Goal: Task Accomplishment & Management: Complete application form

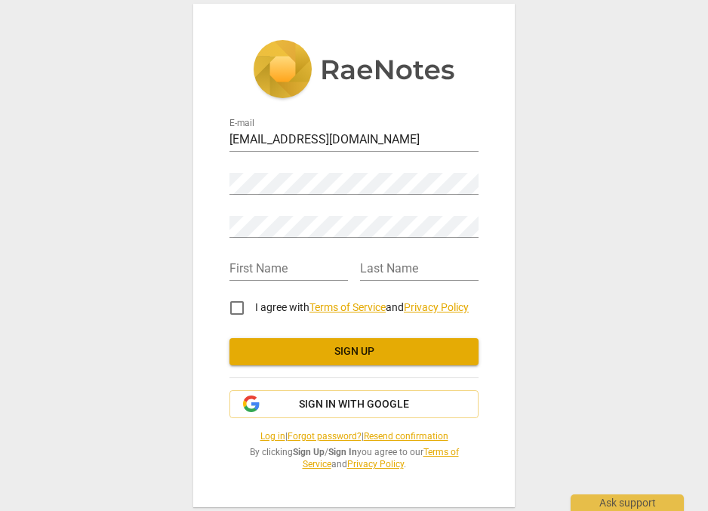
click at [372, 351] on span "Sign up" at bounding box center [353, 351] width 225 height 15
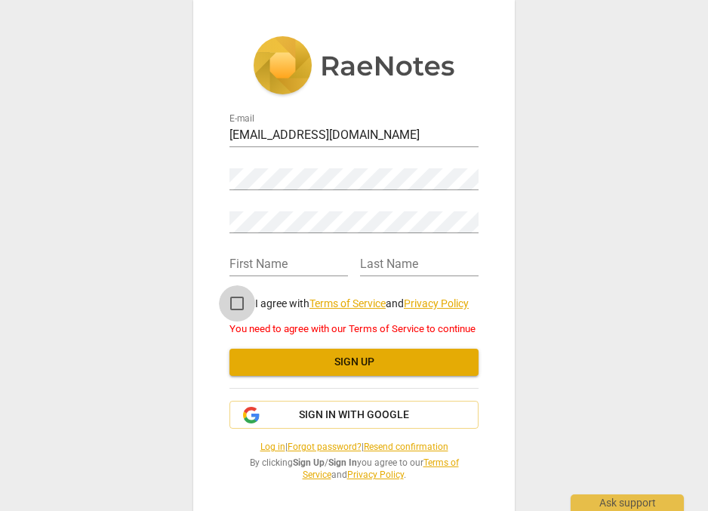
click at [235, 300] on input "I agree with Terms of Service and Privacy Policy" at bounding box center [237, 303] width 36 height 36
checkbox input "true"
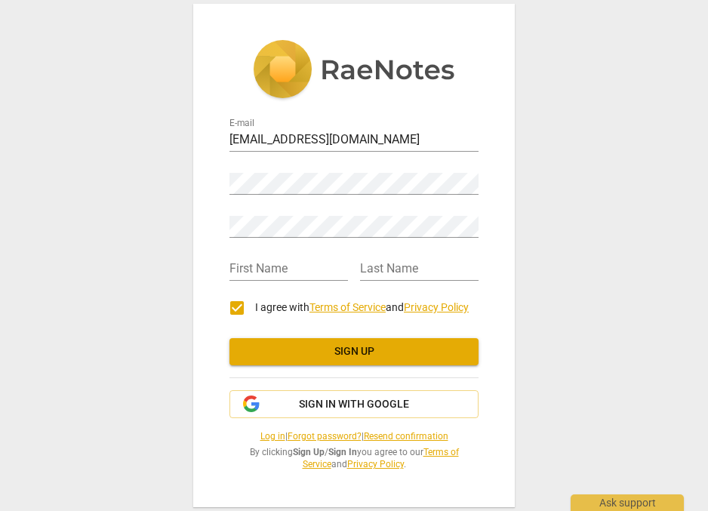
click at [379, 347] on span "Sign up" at bounding box center [353, 351] width 225 height 15
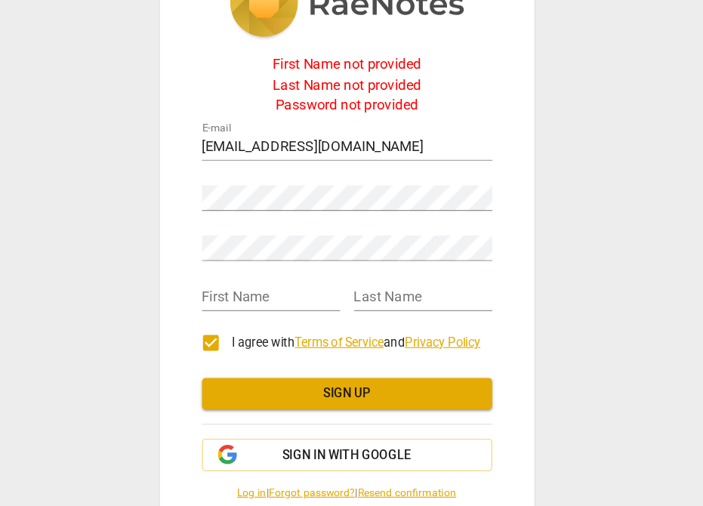
scroll to position [11, 0]
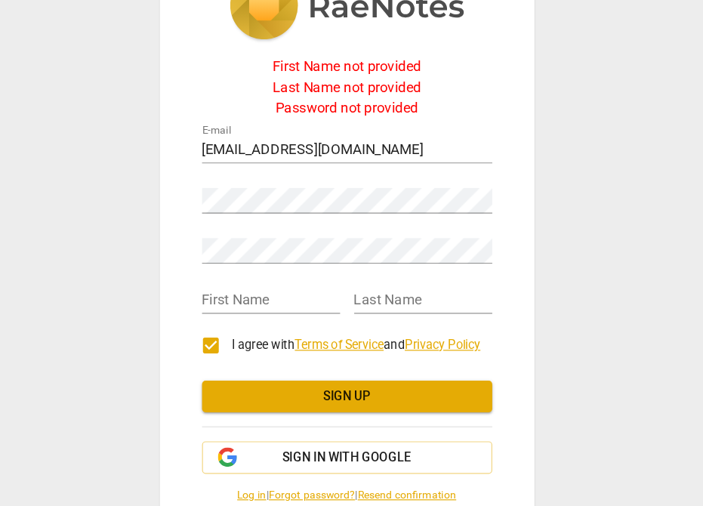
click at [267, 100] on div "First Name not provided" at bounding box center [351, 107] width 249 height 14
type input "[PERSON_NAME]"
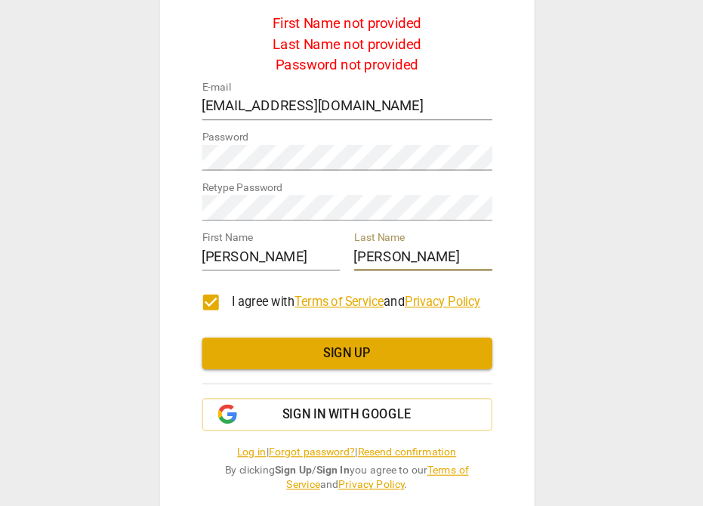
scroll to position [48, 0]
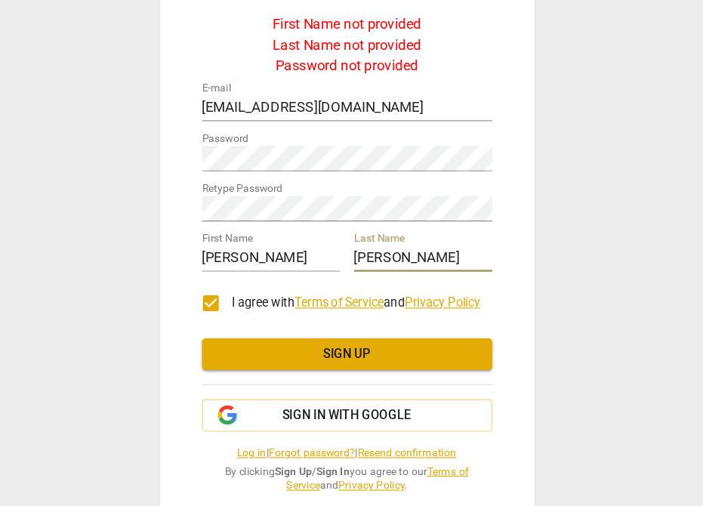
type input "[PERSON_NAME]"
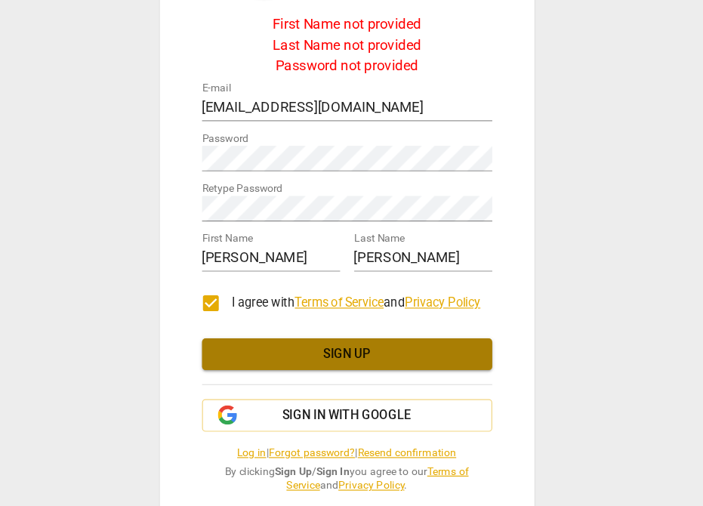
click at [307, 346] on span "Sign up" at bounding box center [351, 353] width 225 height 15
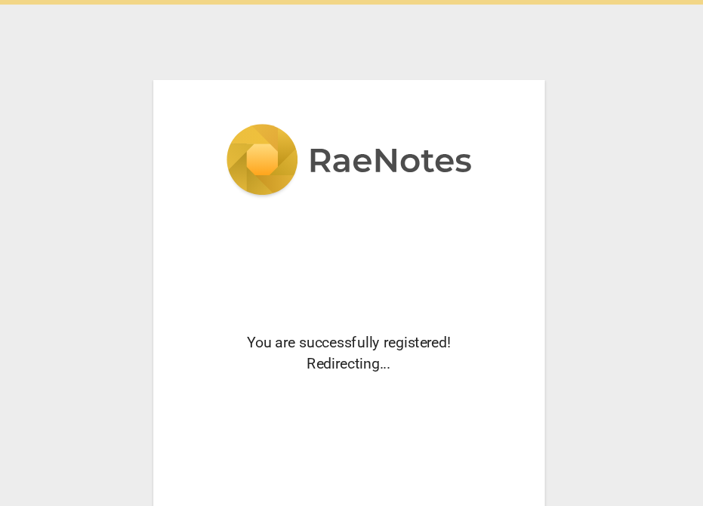
scroll to position [-1, 0]
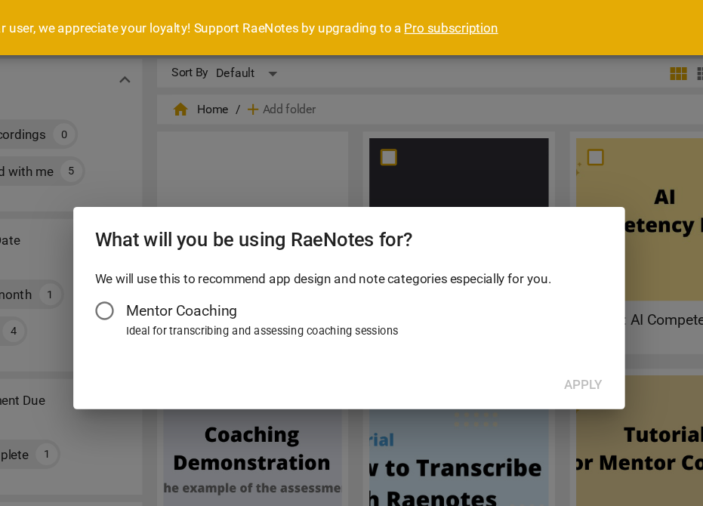
click at [133, 252] on input "Mentor Coaching" at bounding box center [151, 255] width 36 height 36
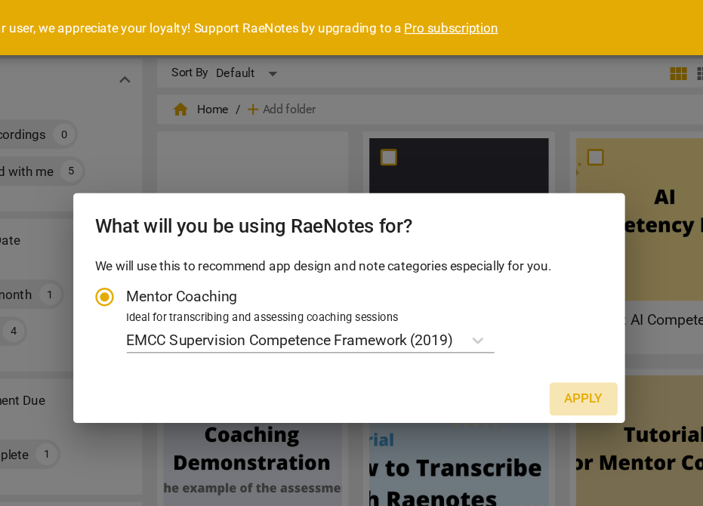
click at [528, 323] on span "Apply" at bounding box center [544, 327] width 32 height 15
radio input "false"
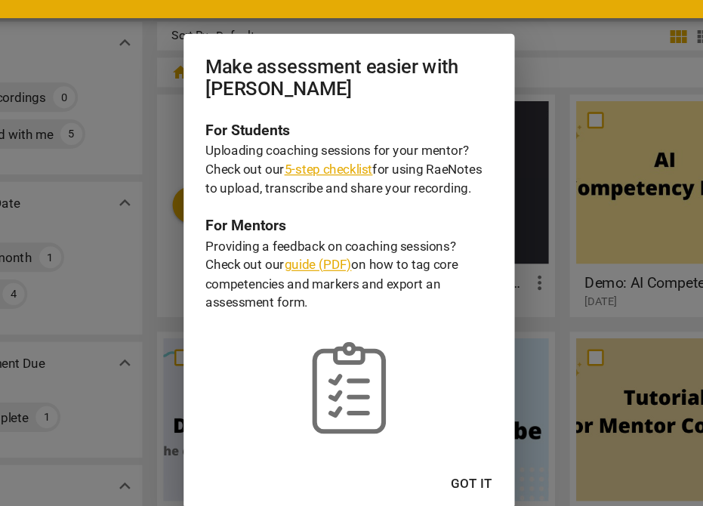
click at [435, 420] on span "Got it" at bounding box center [452, 427] width 34 height 15
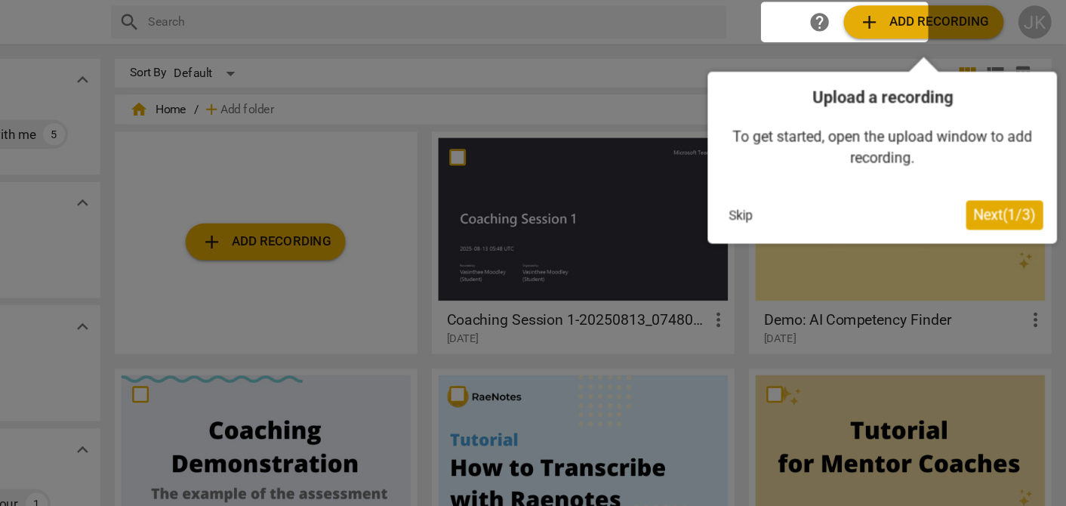
click at [303, 158] on div at bounding box center [533, 253] width 1066 height 506
click at [707, 176] on button "Skip" at bounding box center [799, 176] width 32 height 23
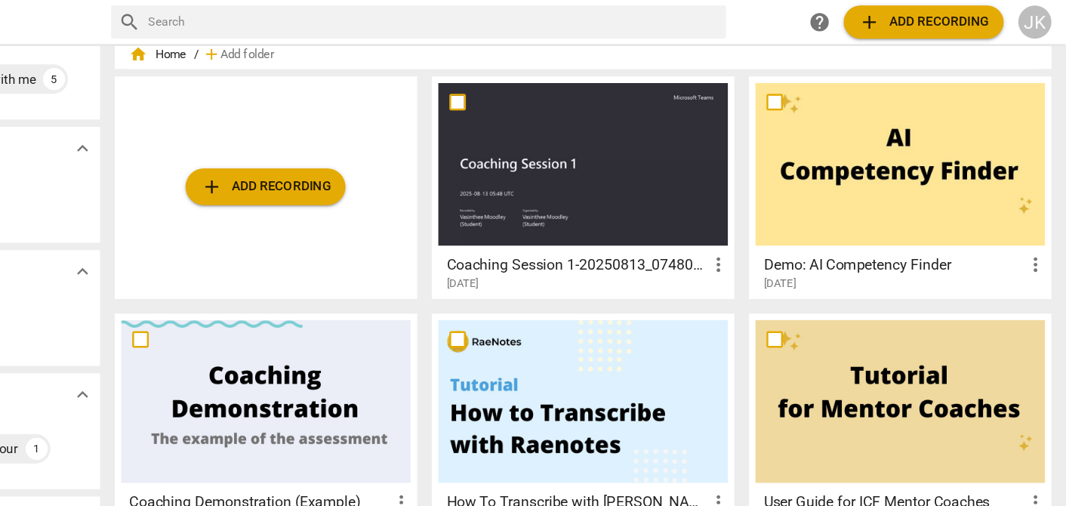
scroll to position [47, 0]
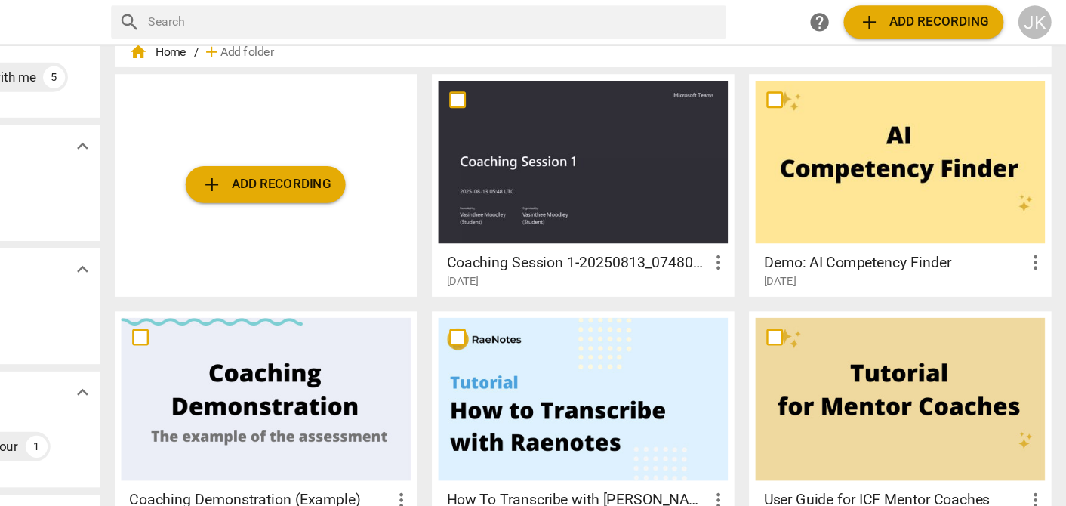
click at [550, 152] on div at bounding box center [669, 133] width 238 height 134
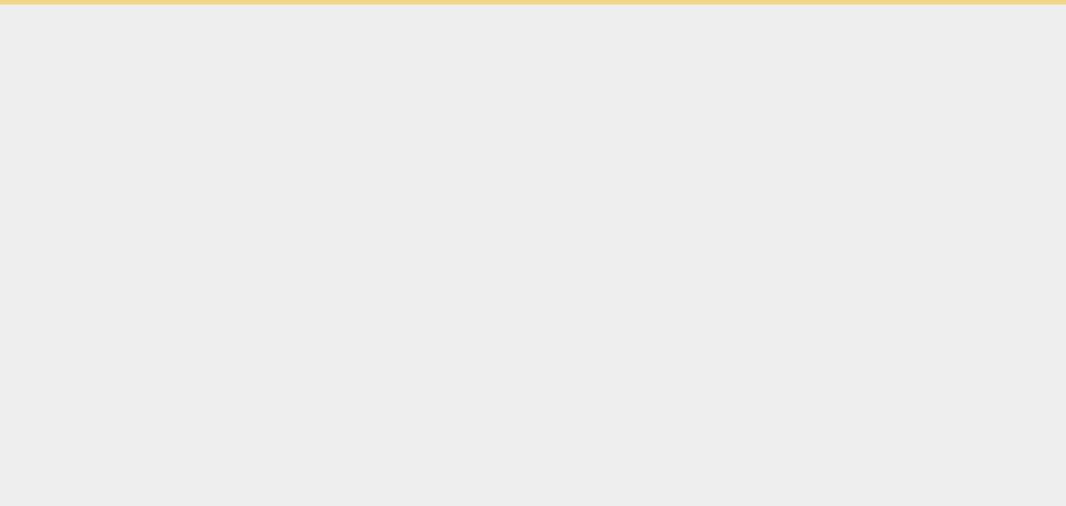
click at [506, 4] on html "Ask support 0cAFcWeA5Th_8tz6aFbVhIZNTw3_a4WkhuhsCiv1s7p9sOzLU005ctnIPLCNd11JXpz…" at bounding box center [533, 2] width 1066 height 4
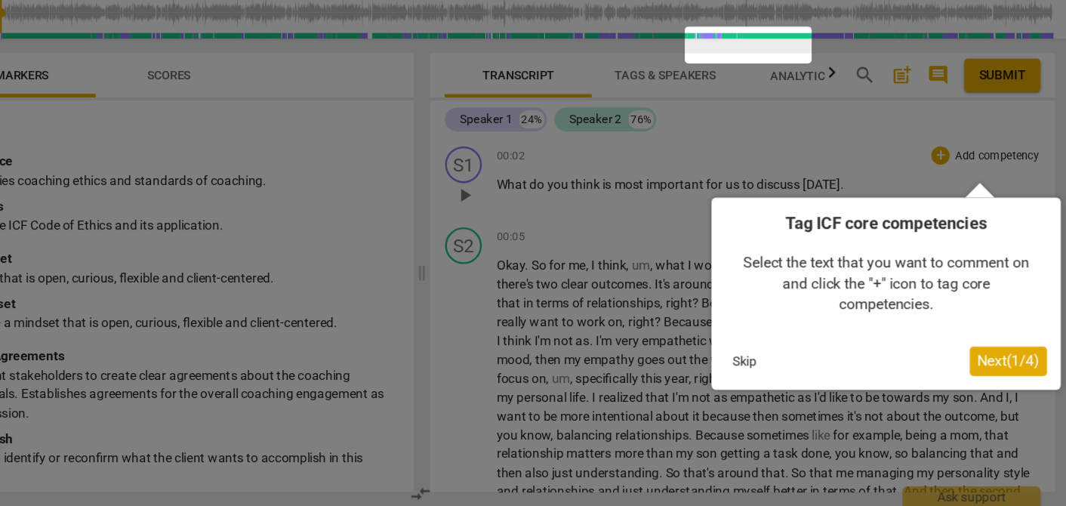
click at [707, 375] on button "Skip" at bounding box center [799, 386] width 32 height 23
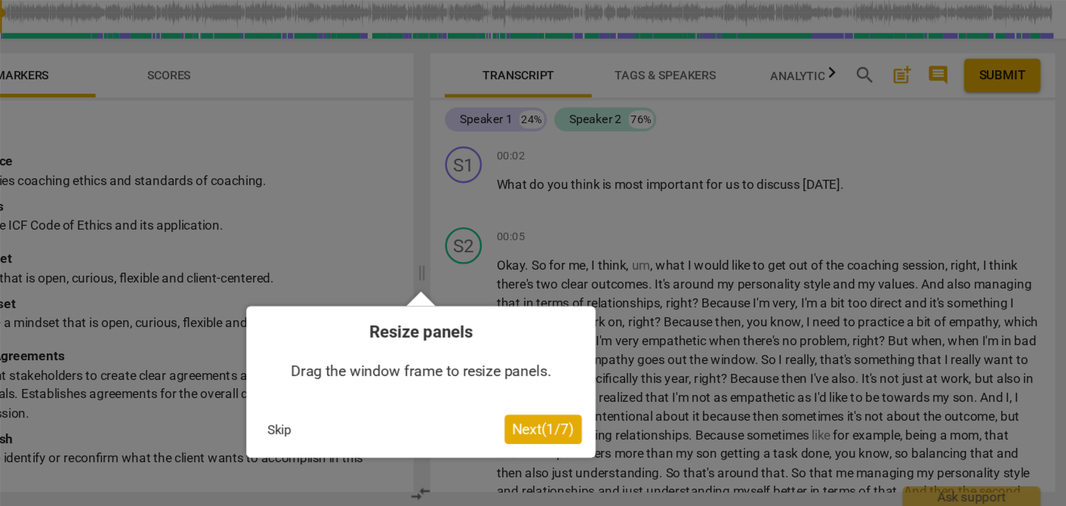
drag, startPoint x: 346, startPoint y: 40, endPoint x: 267, endPoint y: 40, distance: 78.5
click at [267, 40] on div at bounding box center [533, 253] width 1066 height 506
